Goal: Task Accomplishment & Management: Use online tool/utility

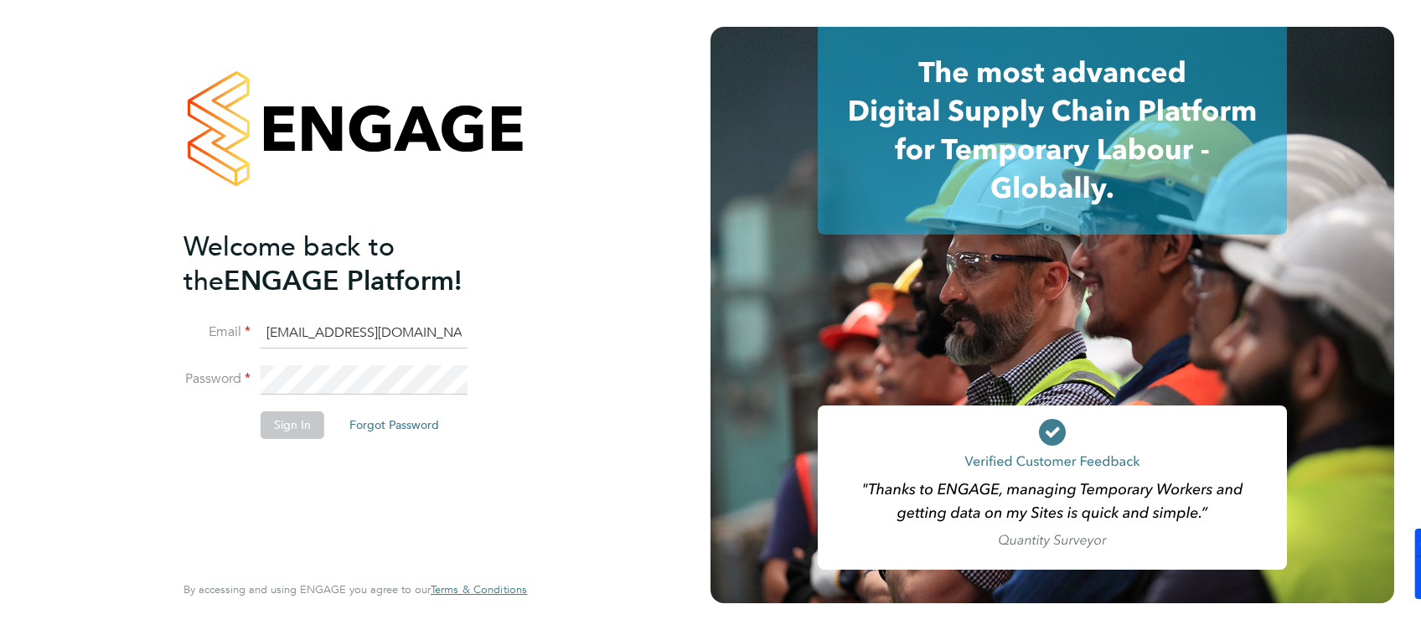
click at [271, 328] on input "jade@thornbaker.co.uk" at bounding box center [364, 333] width 207 height 30
click at [279, 333] on input "jade@thornbaker.co.uk" at bounding box center [364, 333] width 207 height 30
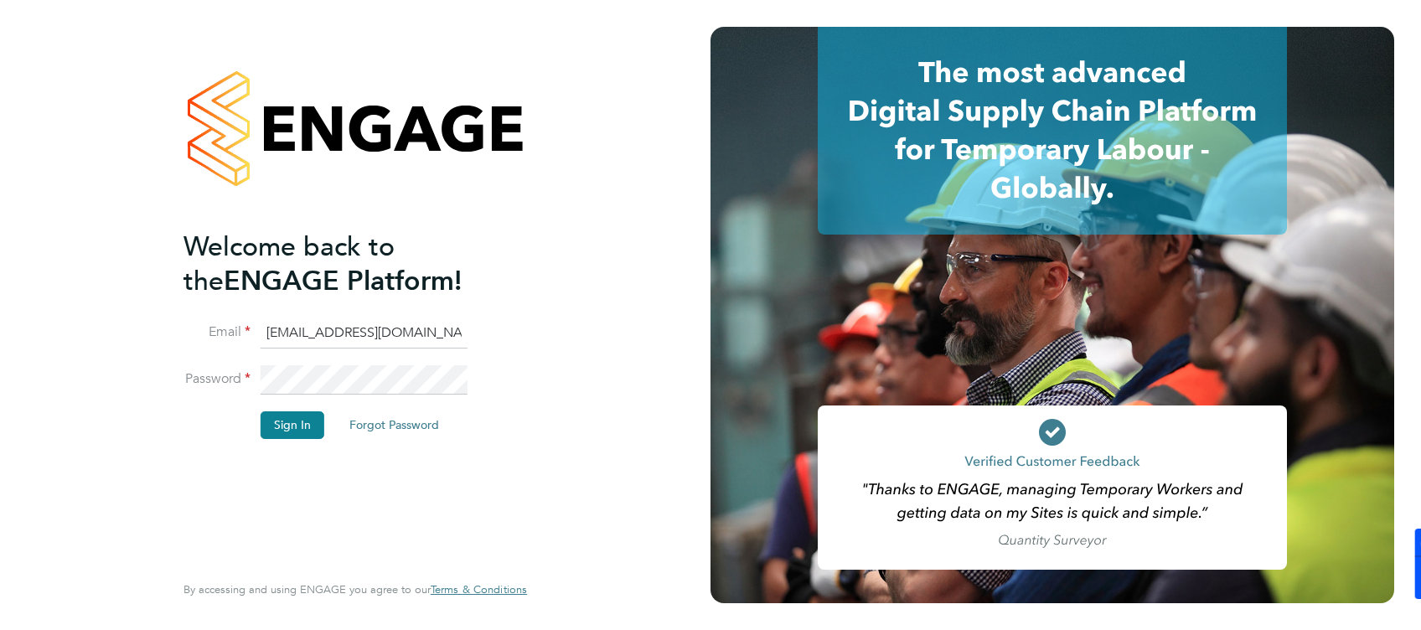
click at [274, 330] on input "jade@thornbaker.co.uk" at bounding box center [364, 333] width 207 height 30
type input "fm@thornbaker.co.uk"
click at [290, 418] on button "Sign In" at bounding box center [293, 424] width 64 height 27
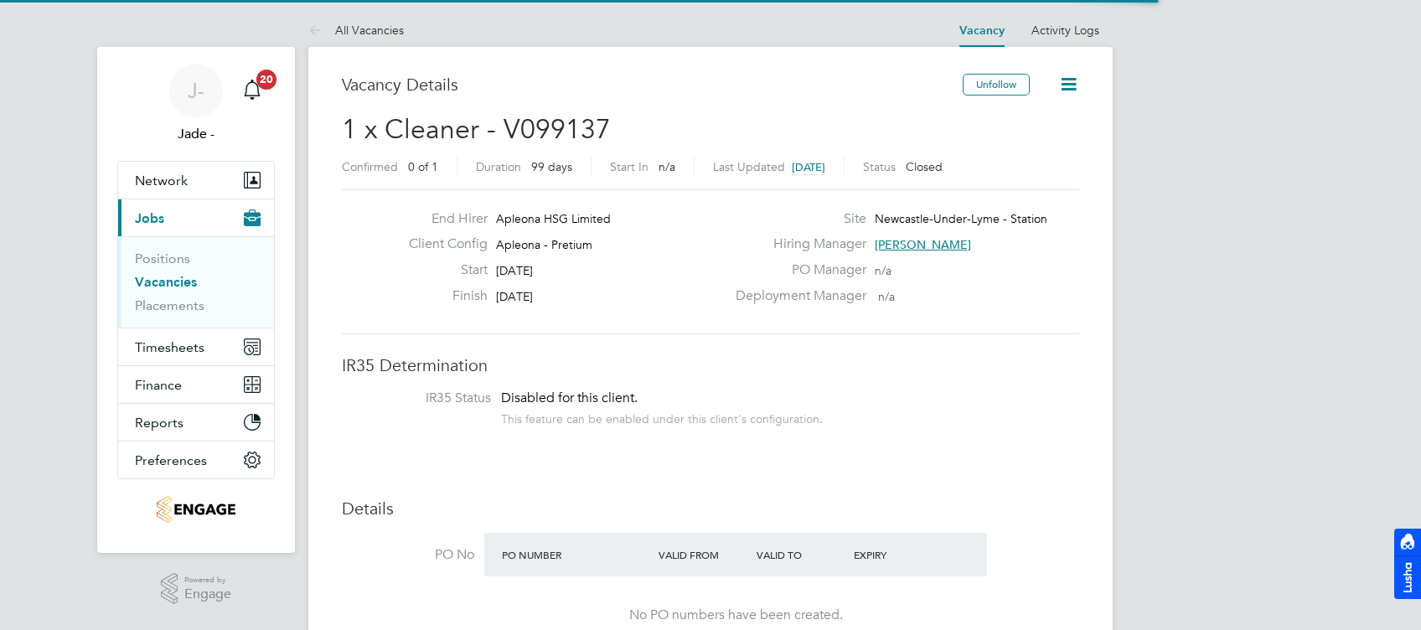
scroll to position [50, 116]
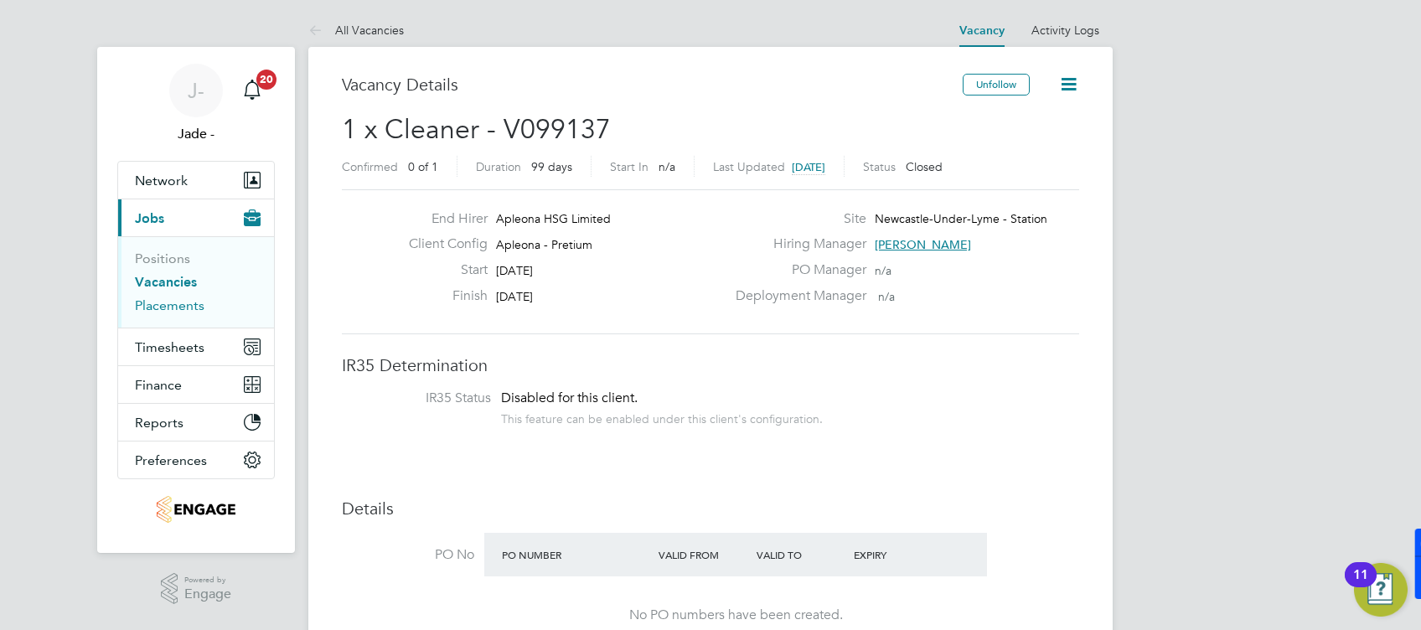
click at [168, 302] on link "Placements" at bounding box center [170, 305] width 70 height 16
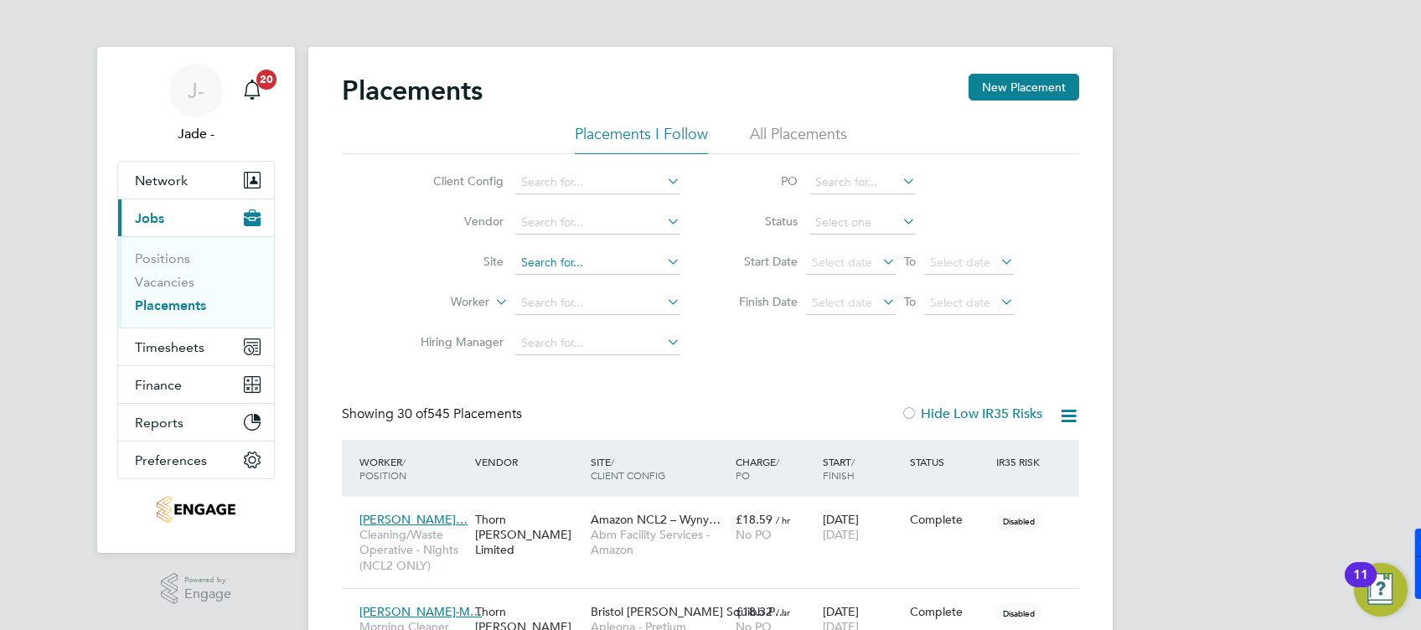
click at [565, 260] on input at bounding box center [597, 262] width 165 height 23
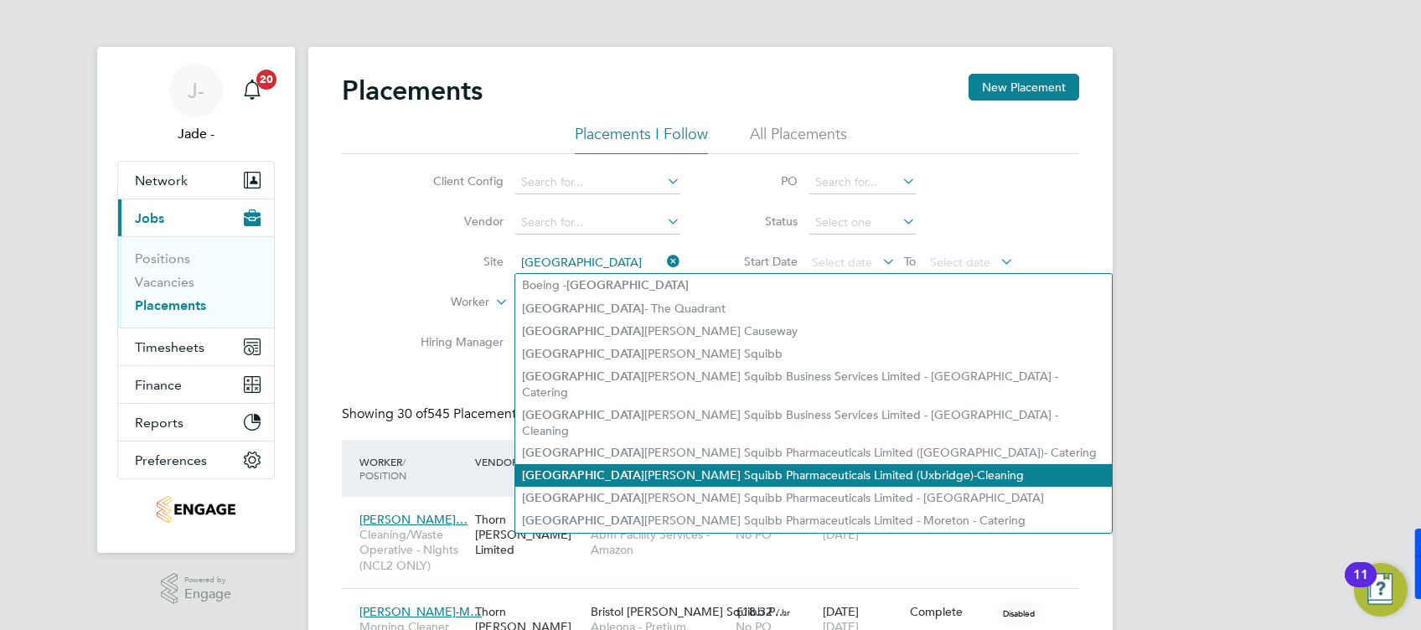
click at [656, 464] on li "Bristol [PERSON_NAME] Squibb Pharmaceuticals Limited ([GEOGRAPHIC_DATA])-Cleani…" at bounding box center [813, 475] width 597 height 23
type input "Bristol [PERSON_NAME] Squibb Pharmaceuticals Limited ([GEOGRAPHIC_DATA])-Cleani…"
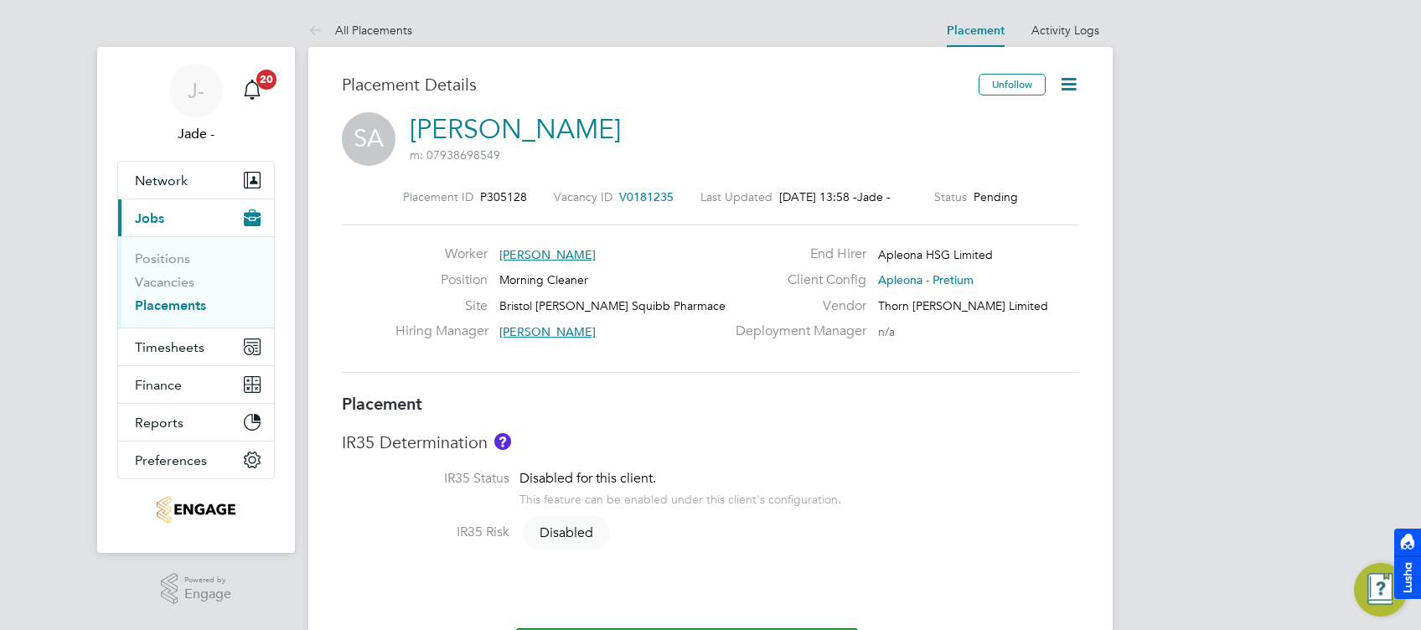
click at [1067, 84] on icon at bounding box center [1068, 84] width 21 height 21
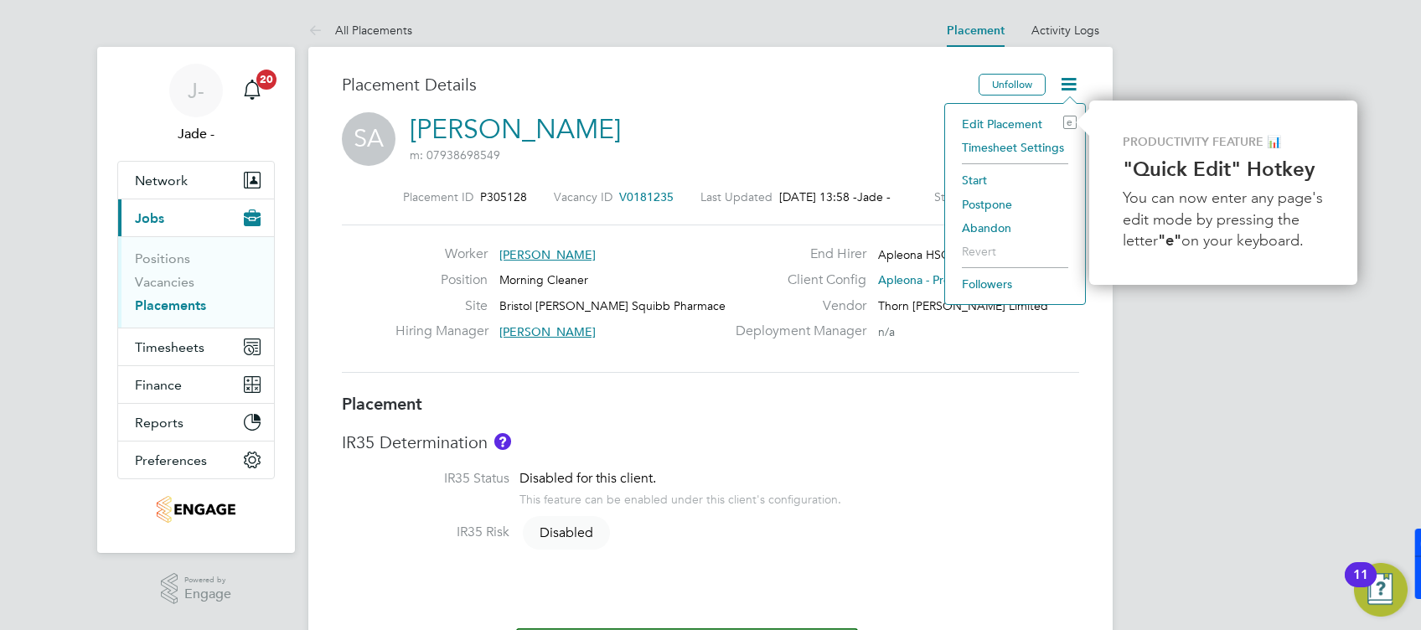
click at [983, 181] on li "Start" at bounding box center [1014, 179] width 123 height 23
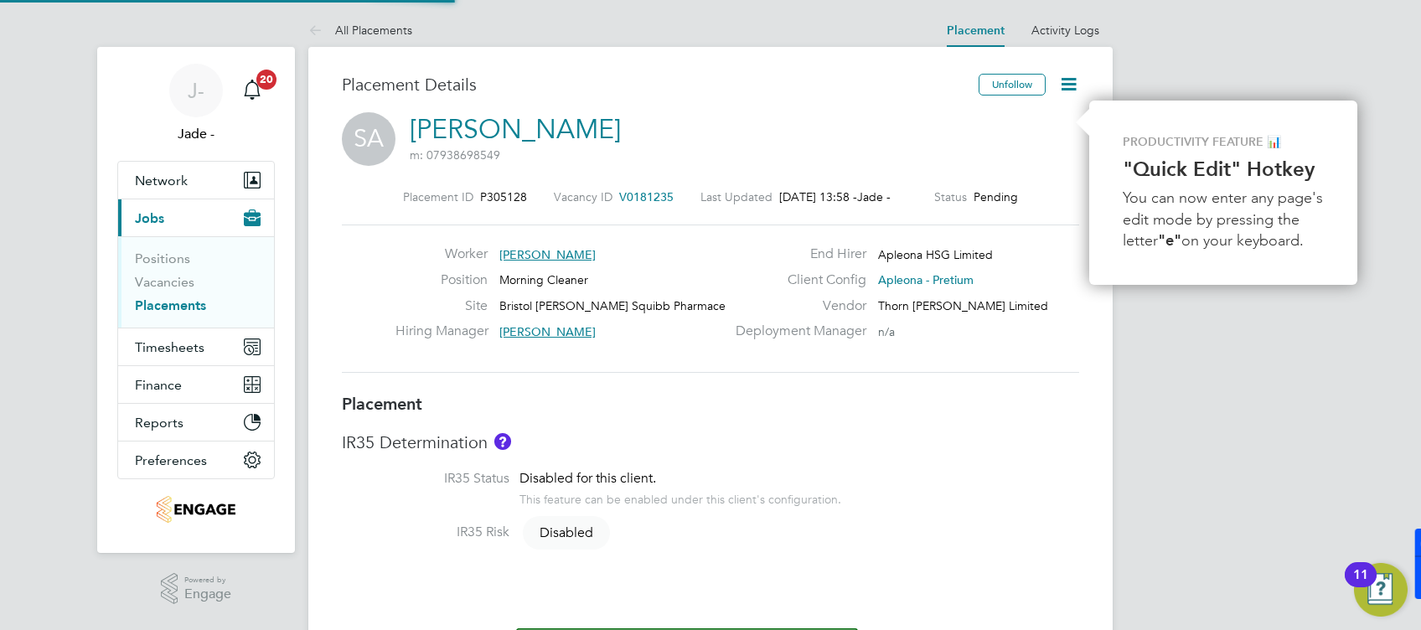
scroll to position [8, 8]
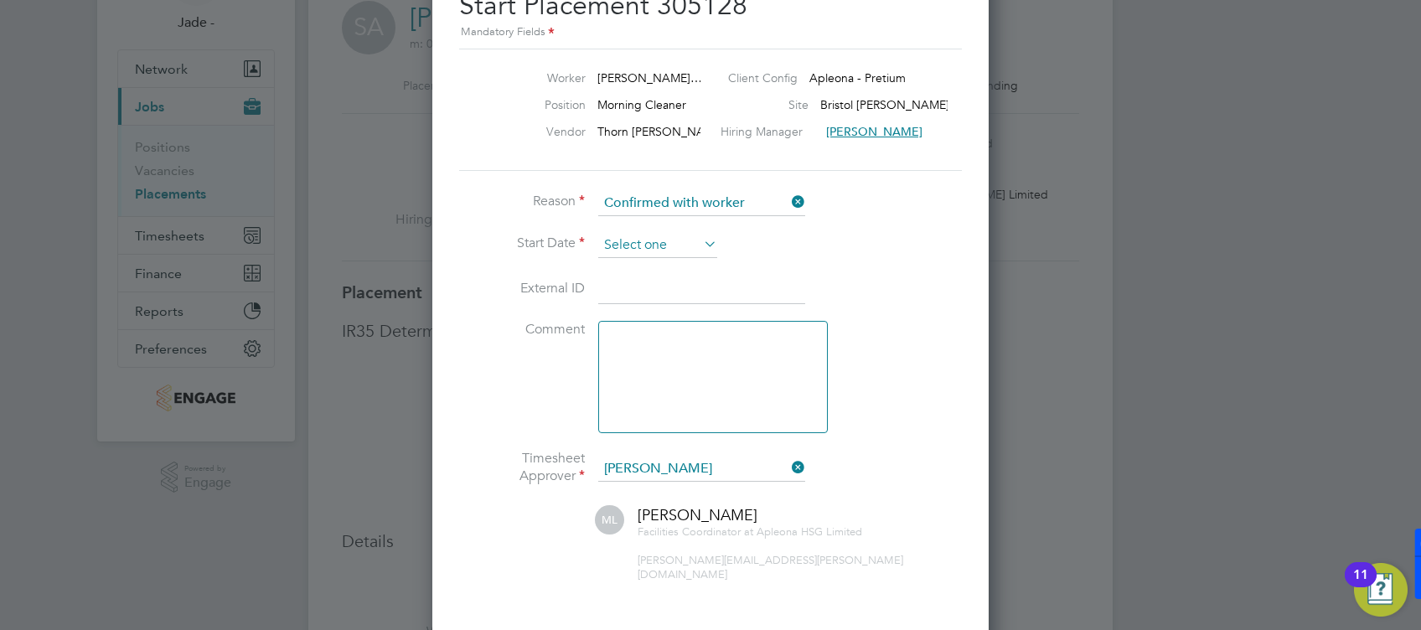
click at [630, 241] on input at bounding box center [657, 245] width 119 height 25
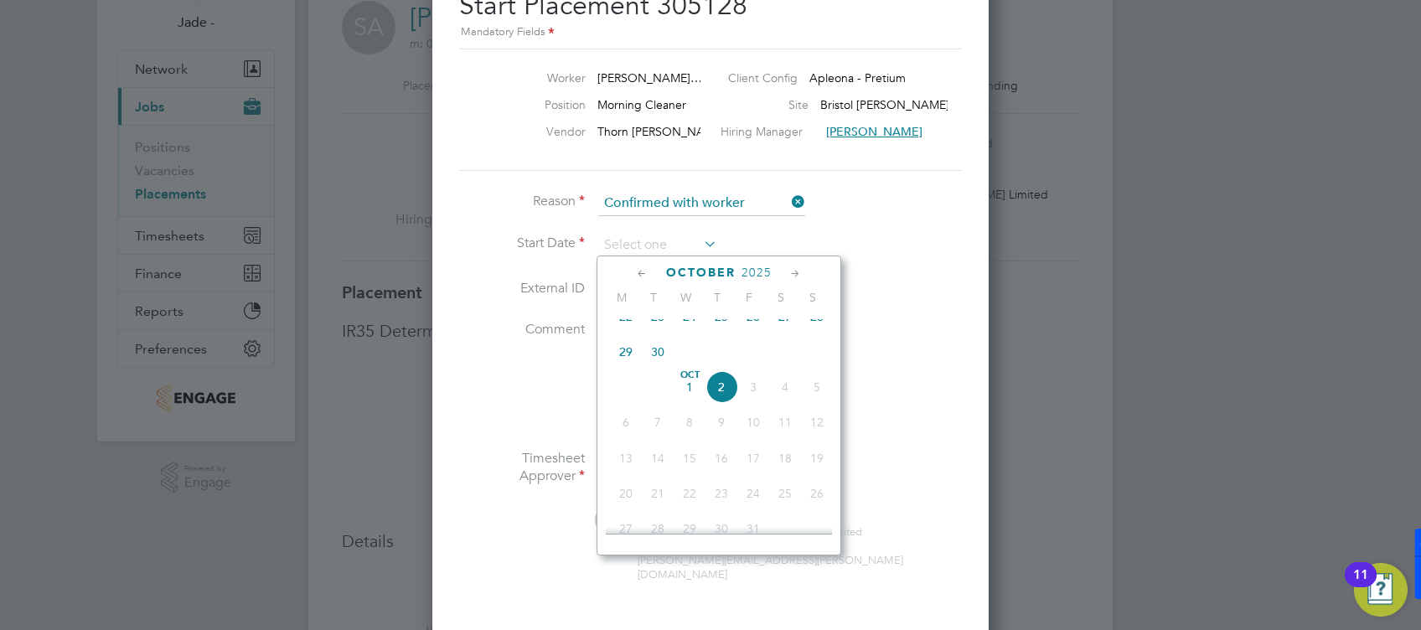
click at [721, 400] on span "2" at bounding box center [721, 387] width 32 height 32
type input "02 Oct 2025"
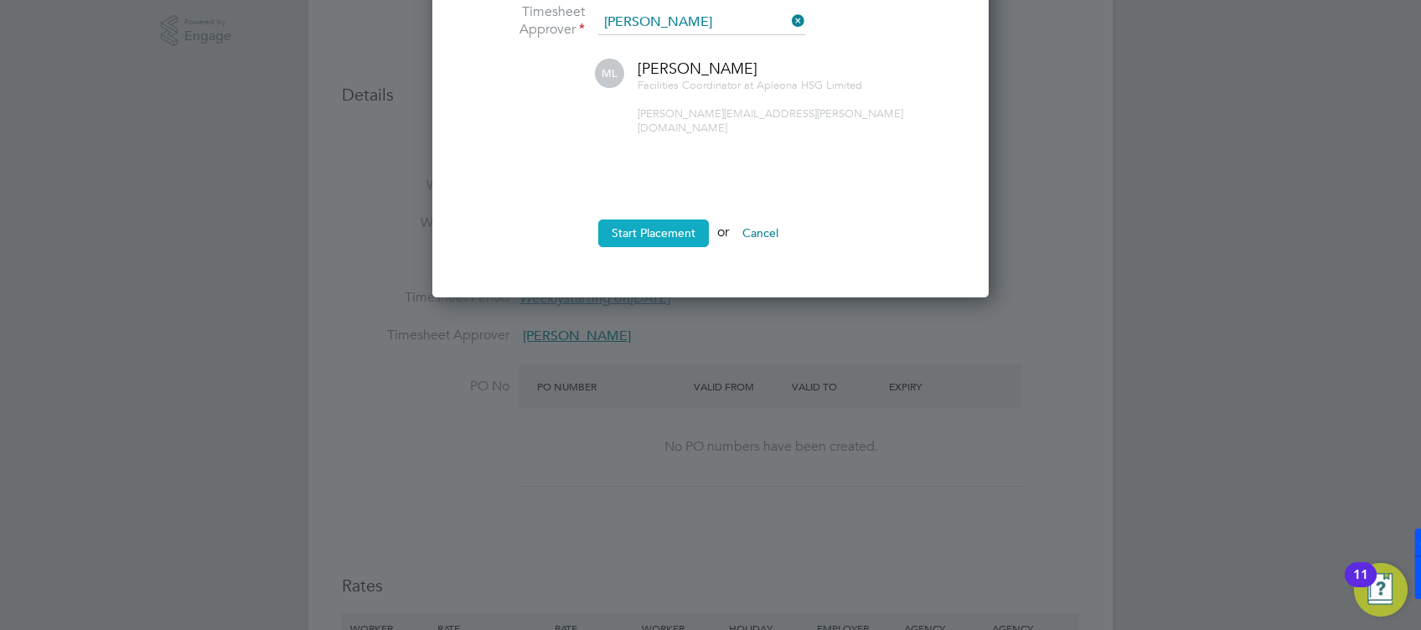
click at [630, 224] on button "Start Placement" at bounding box center [653, 233] width 111 height 27
